Goal: Information Seeking & Learning: Learn about a topic

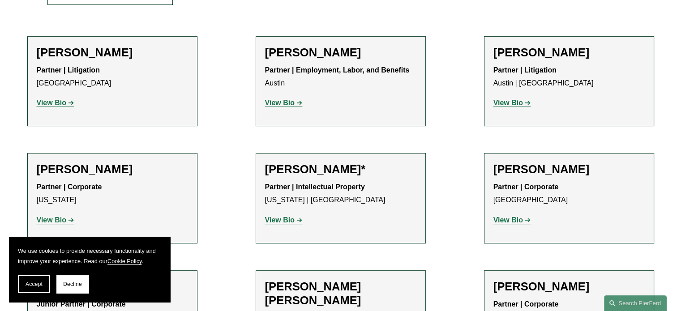
scroll to position [358, 0]
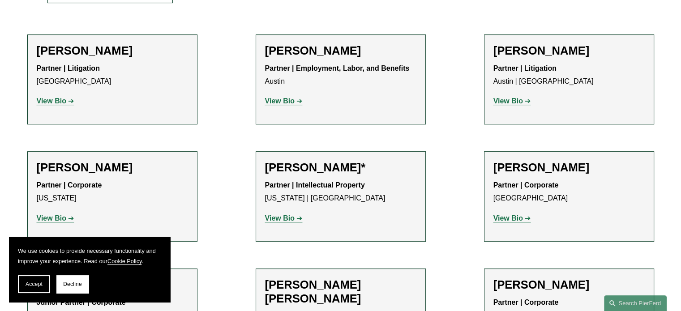
click at [73, 285] on span "Decline" at bounding box center [72, 284] width 19 height 6
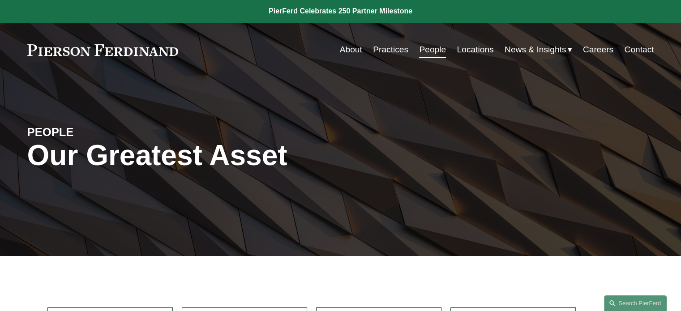
scroll to position [0, 0]
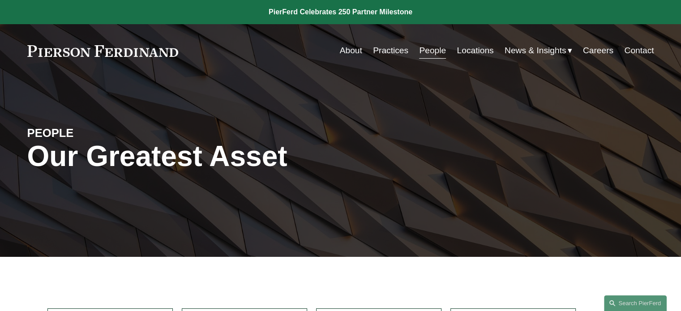
click at [0, 0] on span "News" at bounding box center [0, 0] width 0 height 0
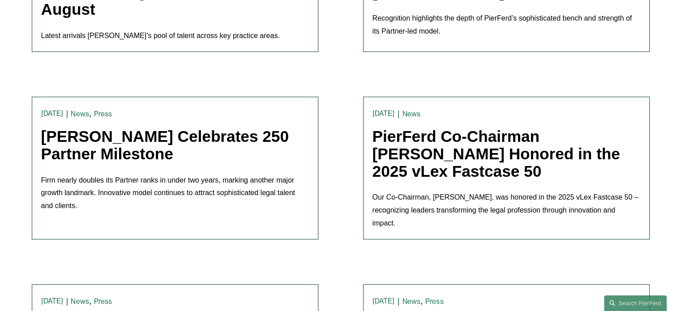
scroll to position [134, 0]
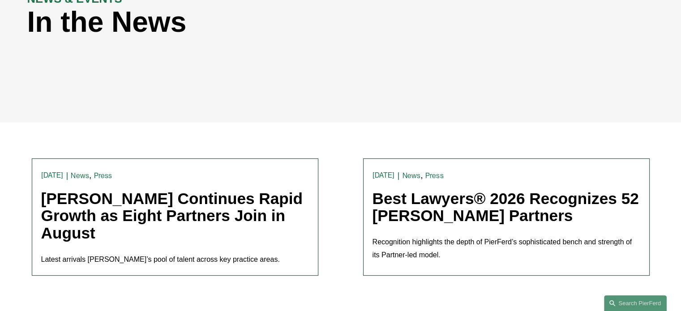
click at [415, 208] on link "Best Lawyers® 2026 Recognizes 52 [PERSON_NAME] Partners" at bounding box center [506, 207] width 266 height 35
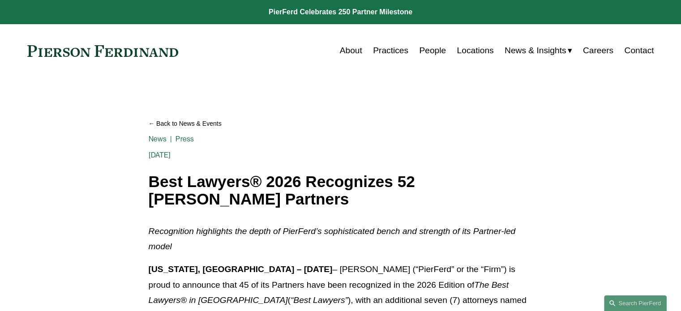
click at [160, 119] on link "Back to News & Events" at bounding box center [341, 124] width 384 height 16
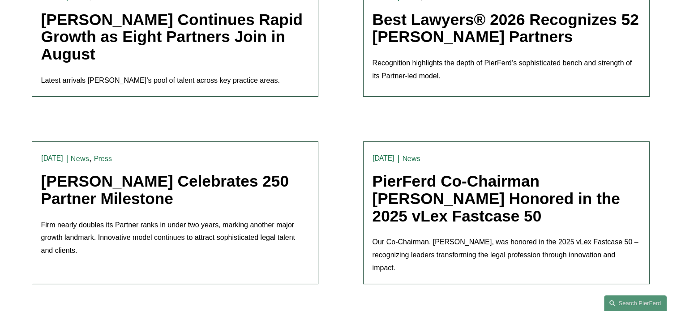
scroll to position [269, 0]
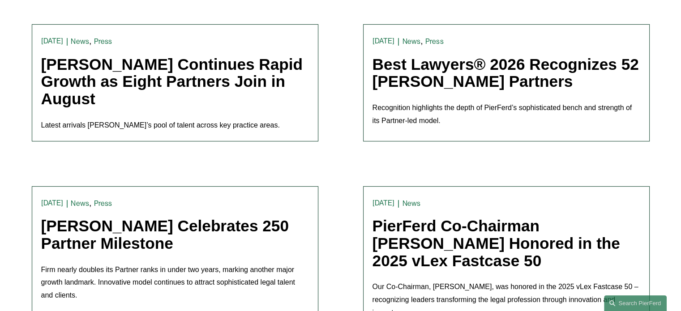
click at [439, 78] on link "Best Lawyers® 2026 Recognizes 52 [PERSON_NAME] Partners" at bounding box center [506, 73] width 266 height 35
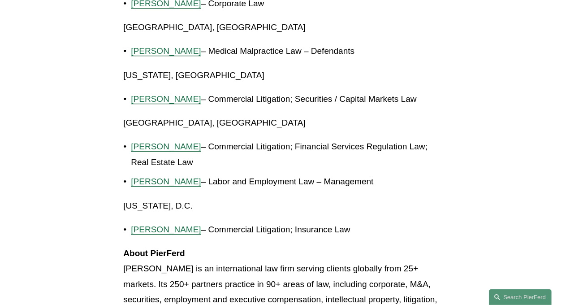
scroll to position [2376, 0]
